Goal: Task Accomplishment & Management: Use online tool/utility

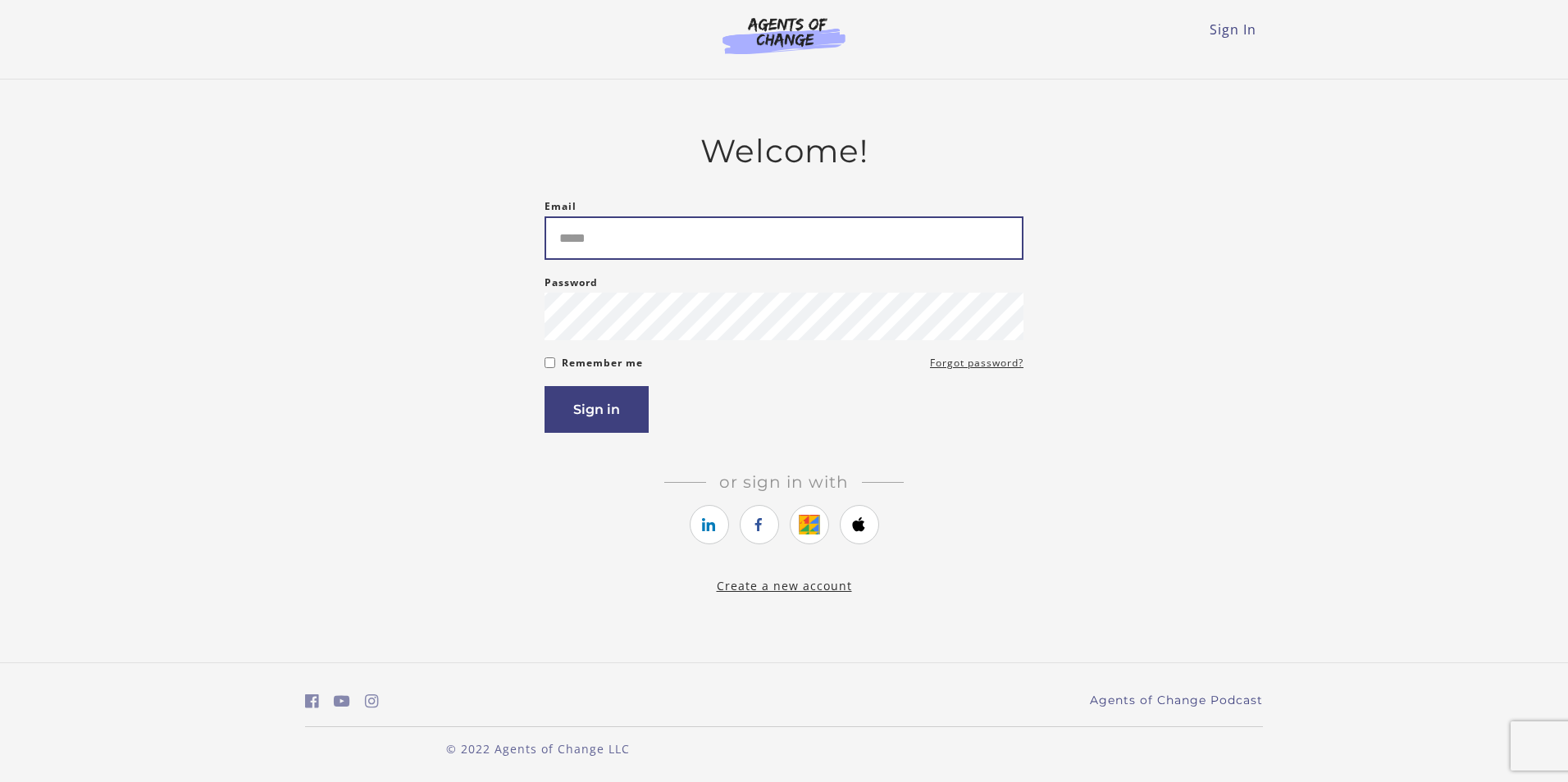
click at [639, 246] on input "Email" at bounding box center [784, 239] width 479 height 43
type input "**********"
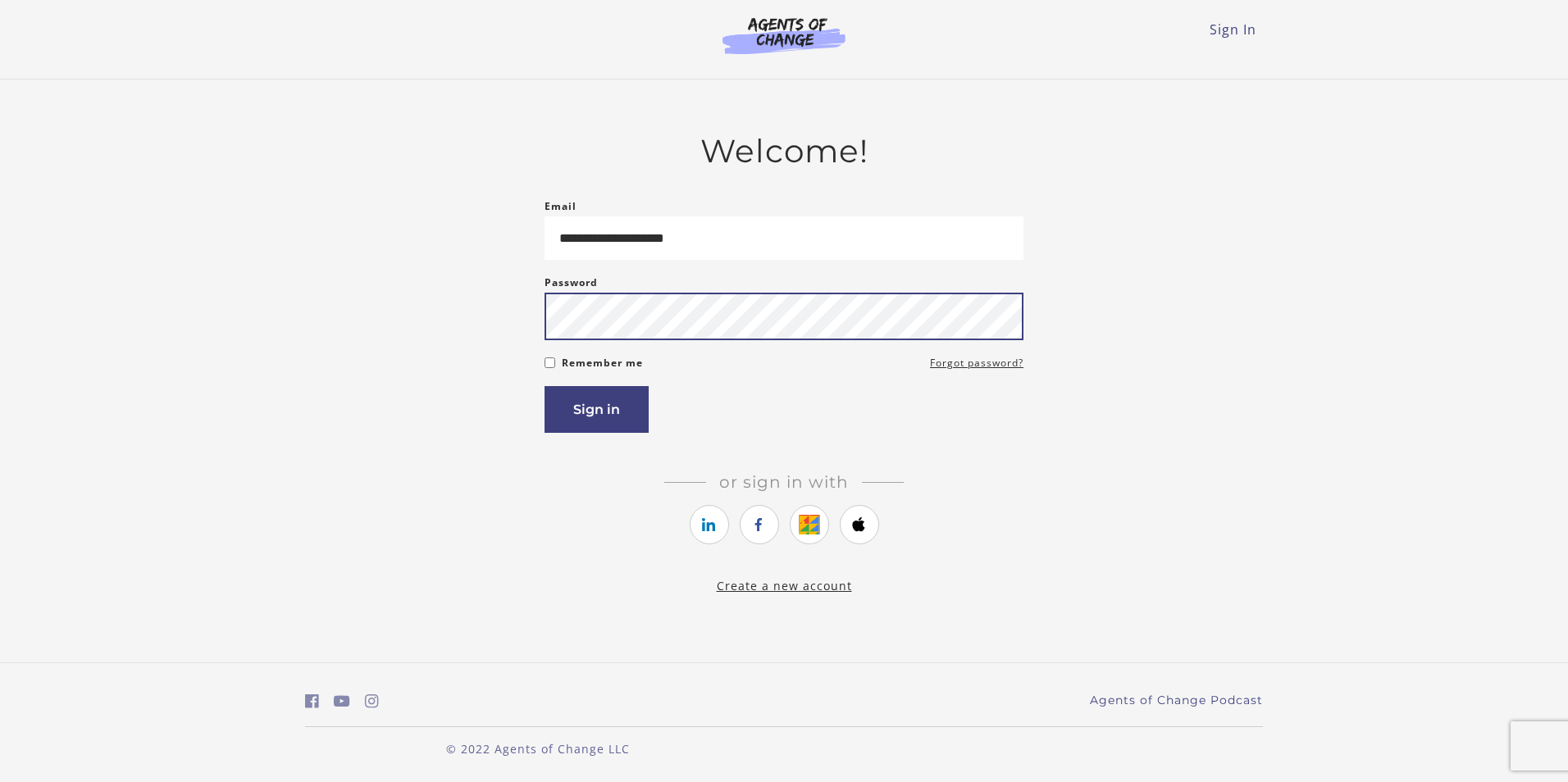
click at [544, 387] on button "Sign in" at bounding box center [597, 409] width 105 height 46
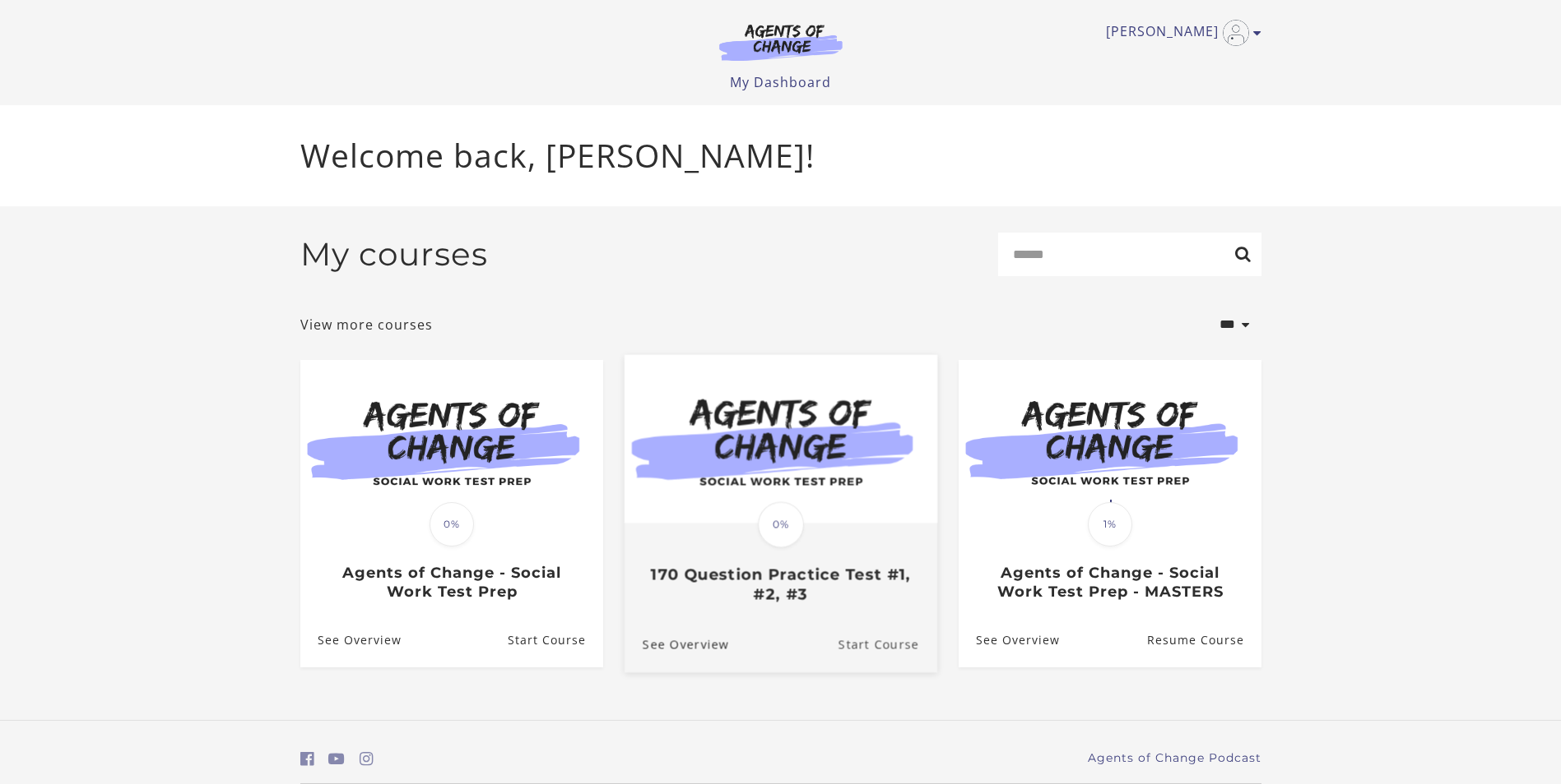
click at [886, 650] on link "Start Course" at bounding box center [887, 646] width 99 height 55
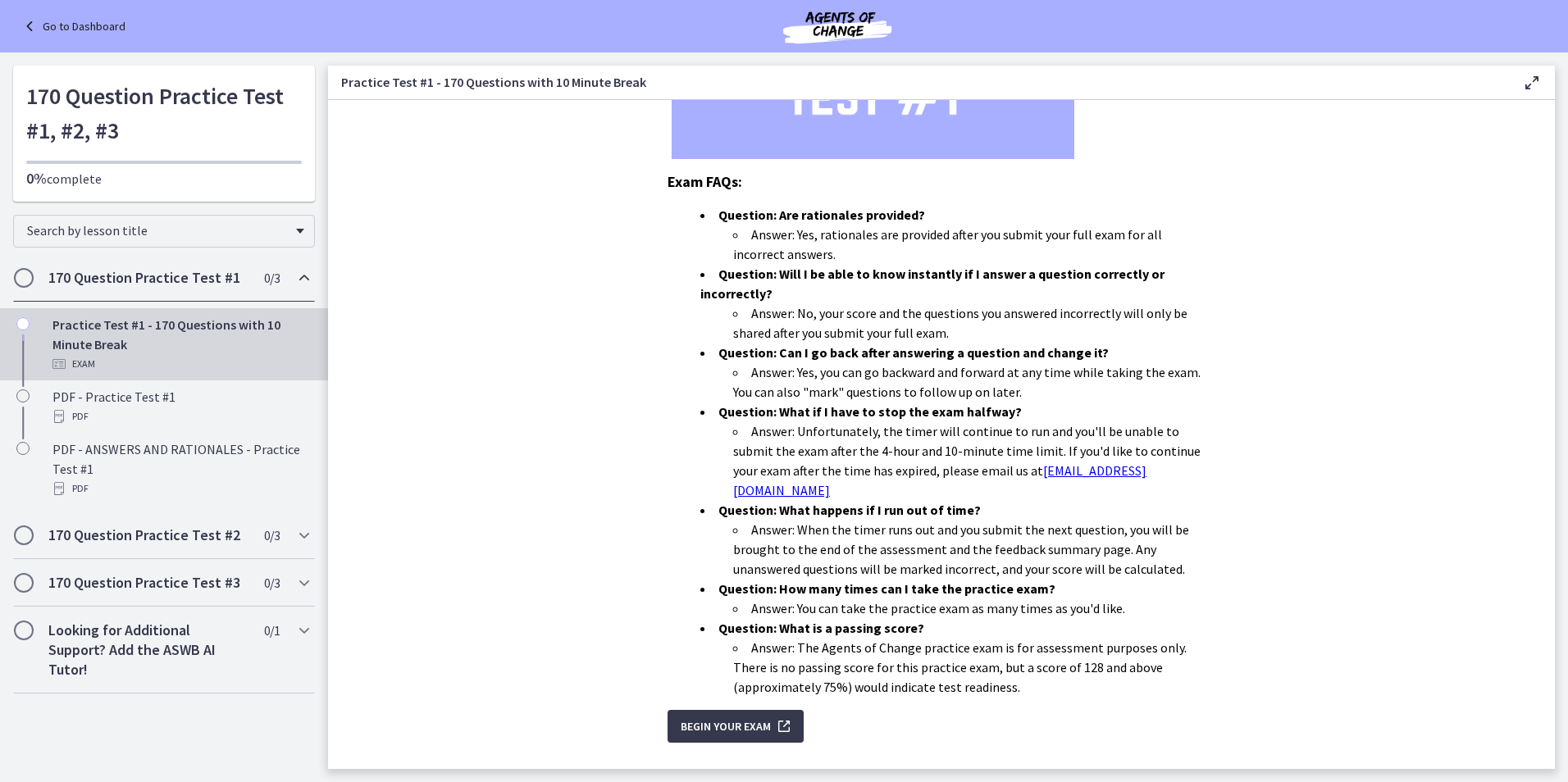
scroll to position [371, 0]
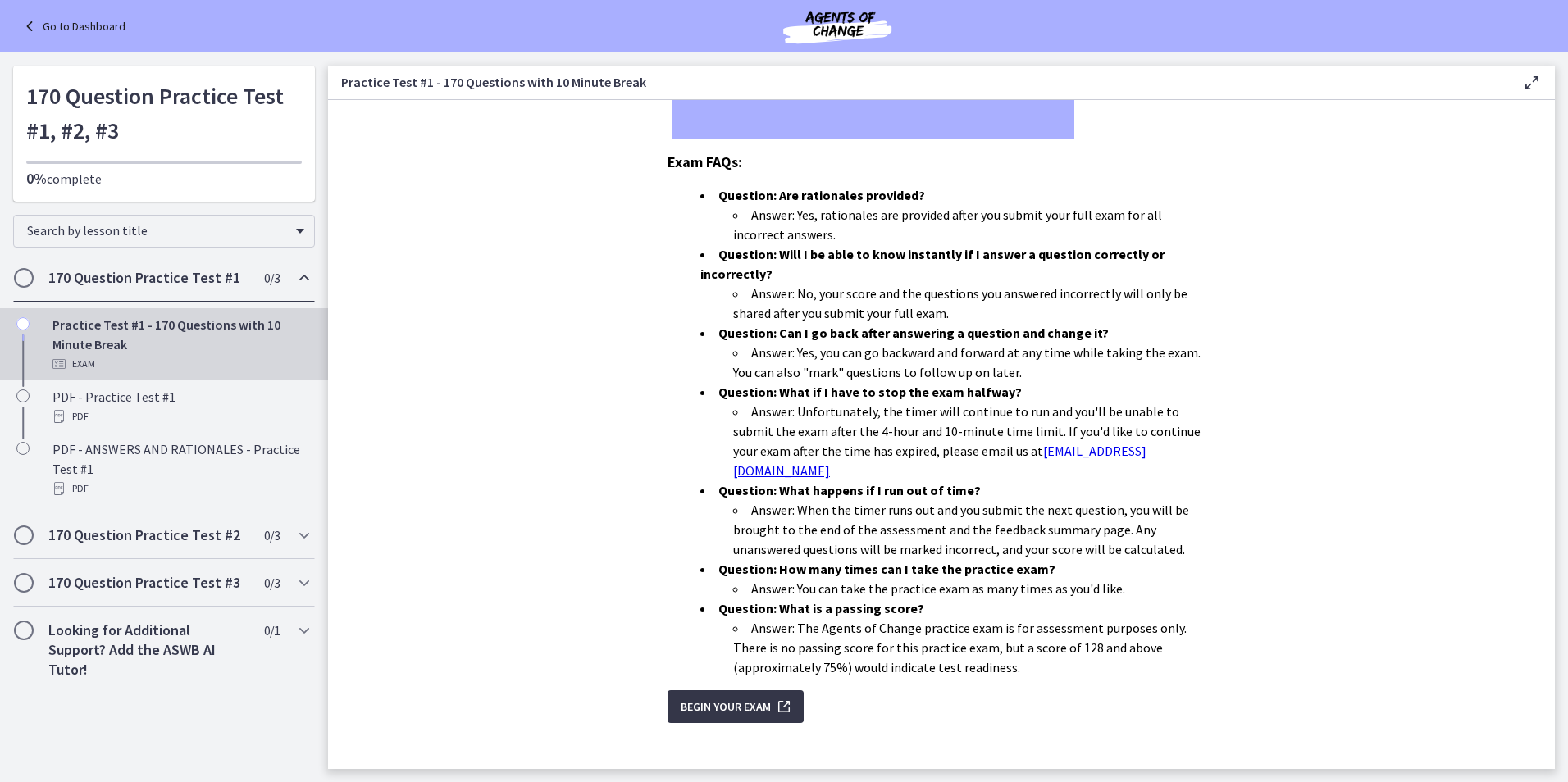
click at [721, 697] on span "Begin Your Exam" at bounding box center [725, 707] width 90 height 20
